Goal: Check status: Verify the current state of an ongoing process or item

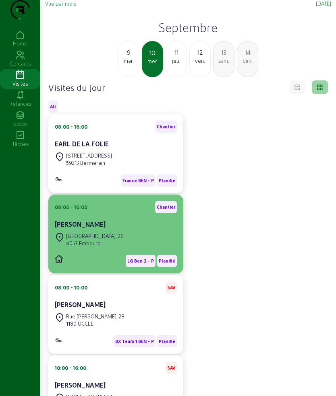
click at [124, 229] on div "[PERSON_NAME]" at bounding box center [116, 225] width 122 height 10
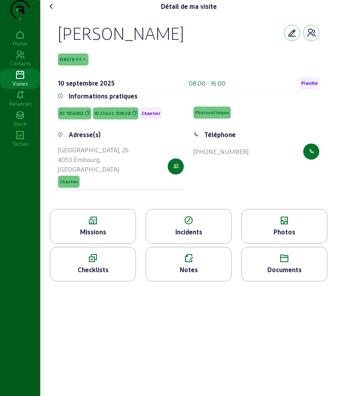
click at [62, 13] on div "Détail de ma visite" at bounding box center [188, 6] width 287 height 13
click at [50, 11] on icon at bounding box center [52, 7] width 10 height 10
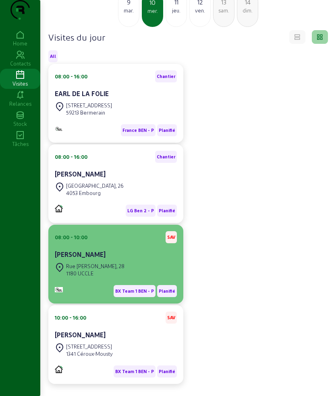
scroll to position [84, 0]
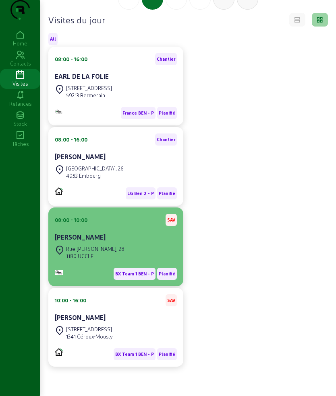
click at [120, 243] on div "[PERSON_NAME]" at bounding box center [116, 238] width 122 height 11
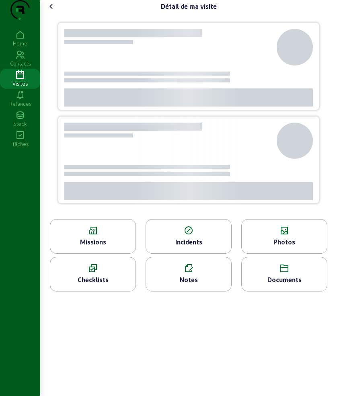
click at [58, 42] on div at bounding box center [188, 116] width 281 height 206
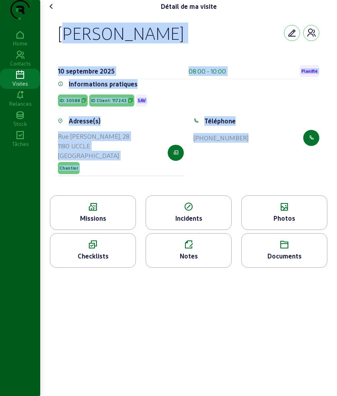
drag, startPoint x: 57, startPoint y: 43, endPoint x: 271, endPoint y: 191, distance: 260.2
click at [271, 191] on div "[PERSON_NAME] [DATE] 08:00 - 10:00 Planifié Informations pratiques ID: 30588 ID…" at bounding box center [188, 104] width 281 height 183
copy cam-empty "[PERSON_NAME] [DATE] 08:00 - 10:00 Planifié Informations pratiques ID: 30588 ID…"
click at [103, 196] on div "[PERSON_NAME] [DATE] 08:00 - 10:00 Planifié Informations pratiques ID: 30588 ID…" at bounding box center [188, 104] width 281 height 183
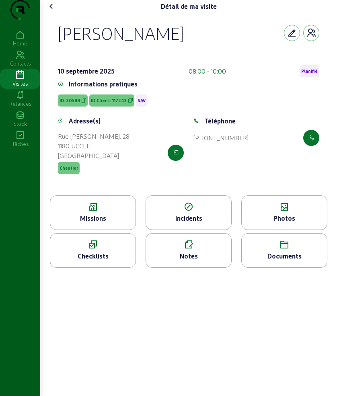
click at [91, 223] on div "Missions" at bounding box center [92, 219] width 85 height 10
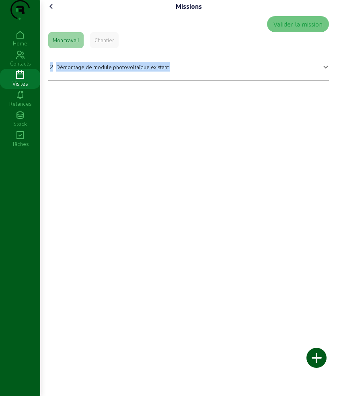
drag, startPoint x: 56, startPoint y: 77, endPoint x: 181, endPoint y: 95, distance: 126.8
click at [181, 81] on mat-expansion-panel "2 Démontage de module photovoltaïque existant. Démontage de module photovoltaïq…" at bounding box center [188, 65] width 281 height 29
copy div "2 Démontage de module photovoltaïque existant."
click at [53, 11] on icon at bounding box center [52, 7] width 10 height 10
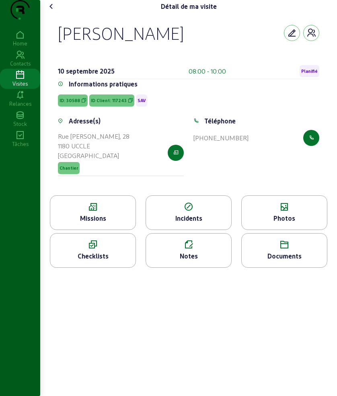
click at [271, 229] on div "Photos" at bounding box center [284, 213] width 86 height 35
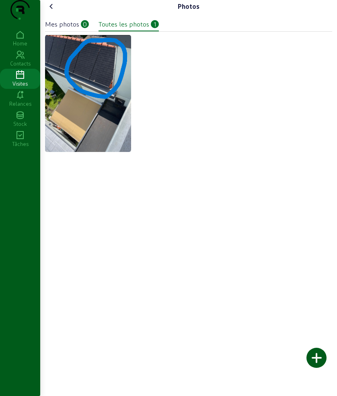
click at [53, 11] on icon at bounding box center [52, 7] width 10 height 10
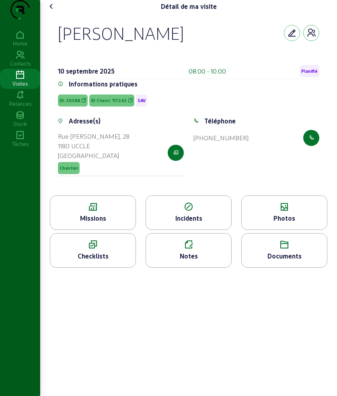
click at [58, 13] on cam-font-icon at bounding box center [51, 6] width 13 height 13
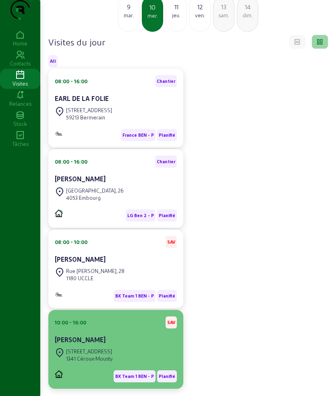
scroll to position [84, 0]
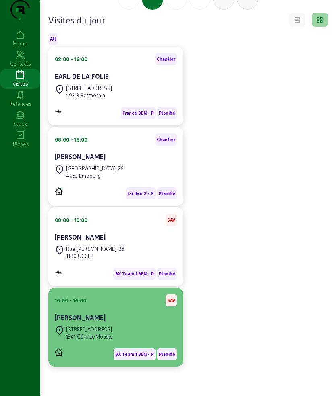
click at [119, 332] on div "Rue Nicaise, [STREET_ADDRESS]" at bounding box center [116, 333] width 122 height 18
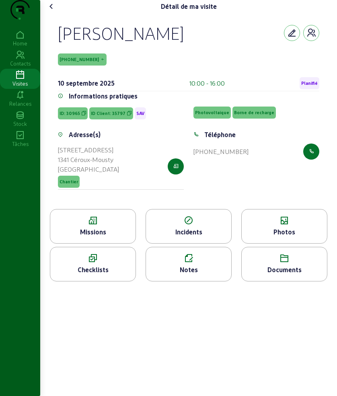
click at [51, 11] on icon at bounding box center [52, 7] width 10 height 10
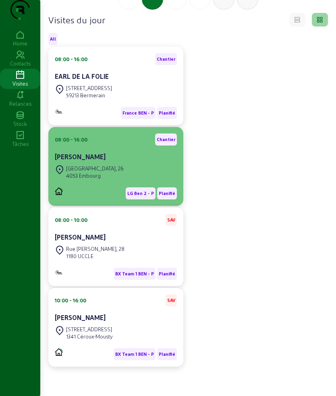
scroll to position [84, 0]
